Goal: Task Accomplishment & Management: Manage account settings

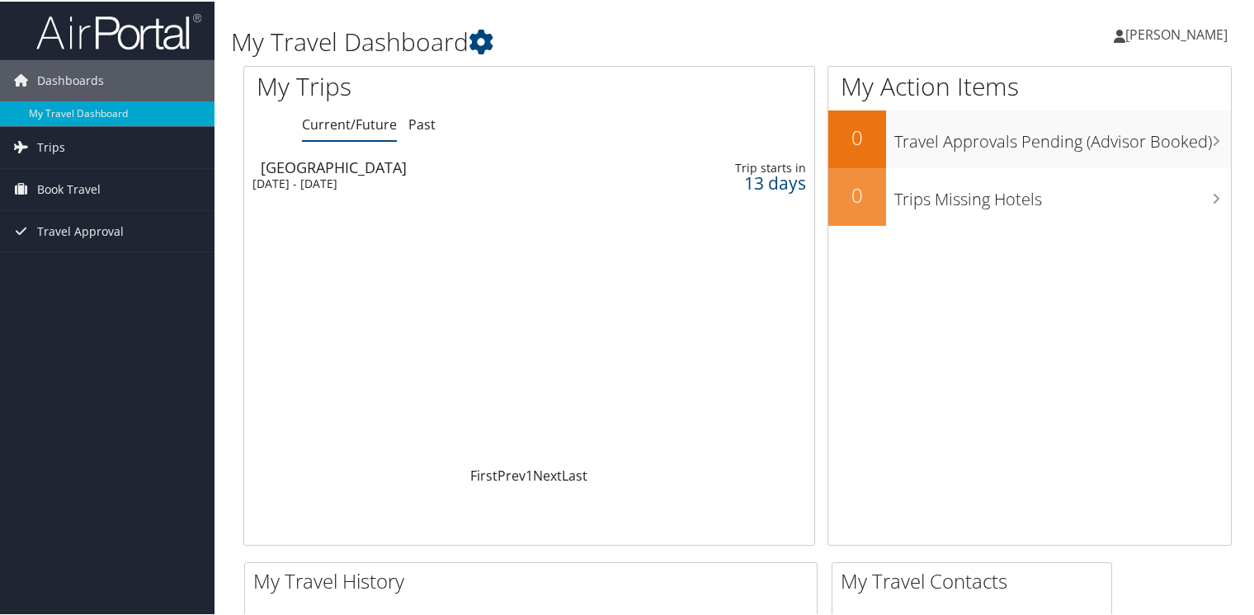
click at [399, 175] on div "[DATE] - [DATE]" at bounding box center [434, 182] width 365 height 15
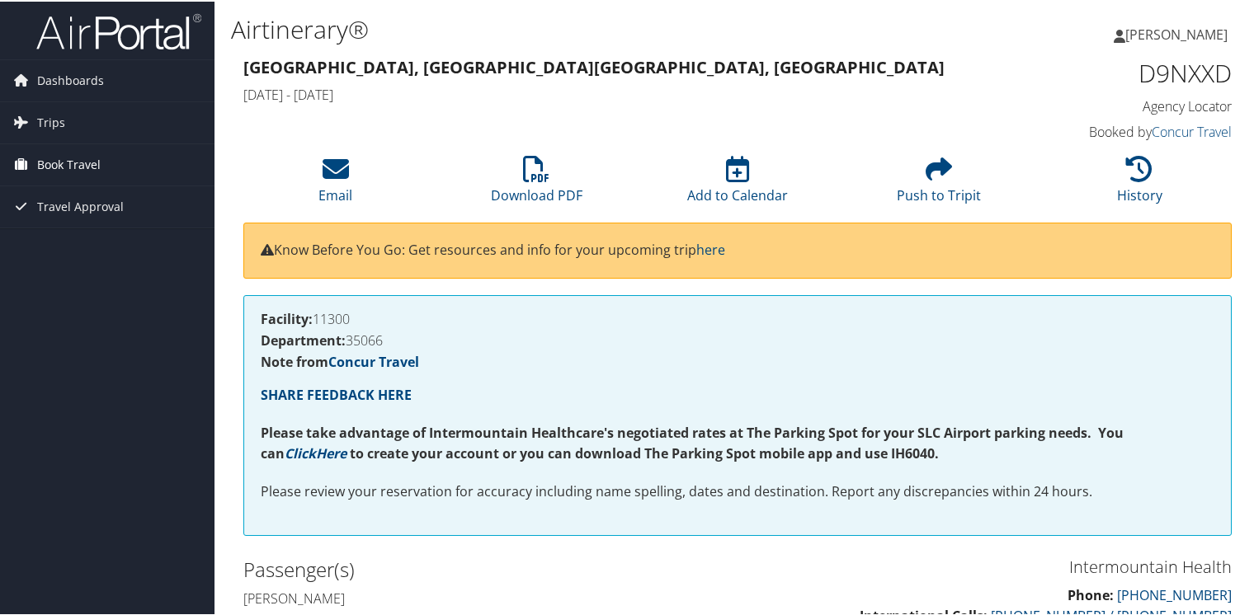
click at [78, 163] on span "Book Travel" at bounding box center [69, 163] width 64 height 41
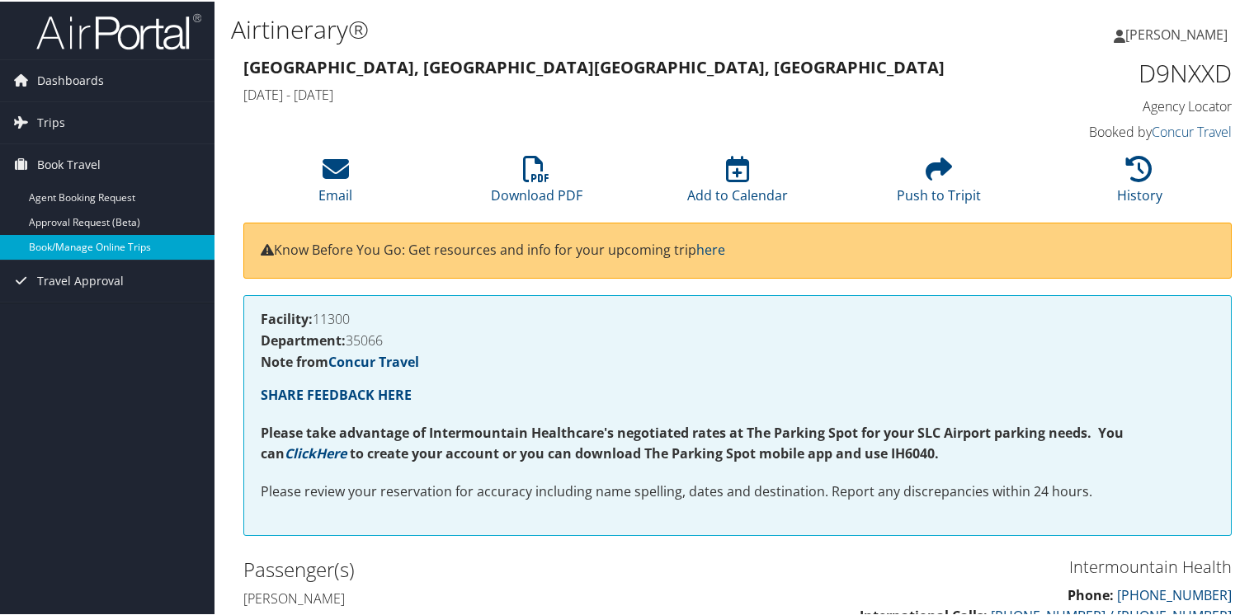
click at [95, 245] on link "Book/Manage Online Trips" at bounding box center [107, 245] width 214 height 25
